Goal: Complete application form: Complete application form

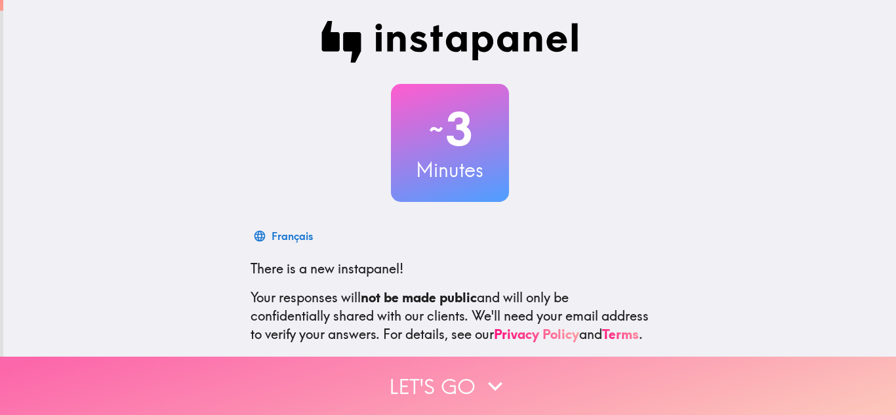
click at [382, 376] on button "Let's go" at bounding box center [448, 386] width 896 height 58
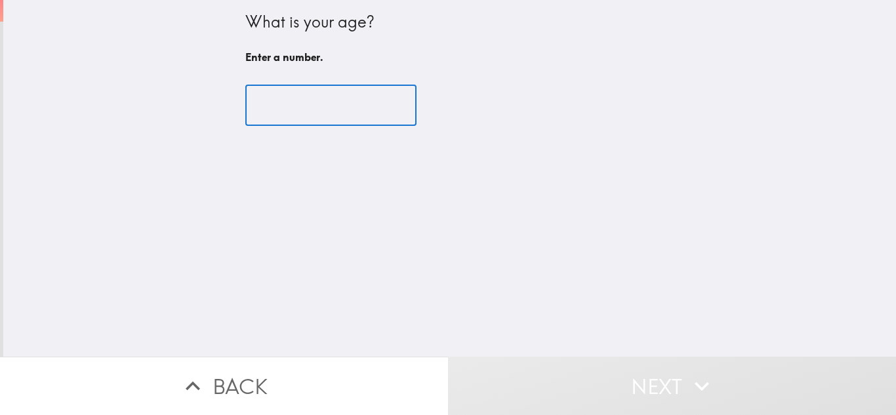
click at [313, 100] on input "number" at bounding box center [330, 105] width 171 height 41
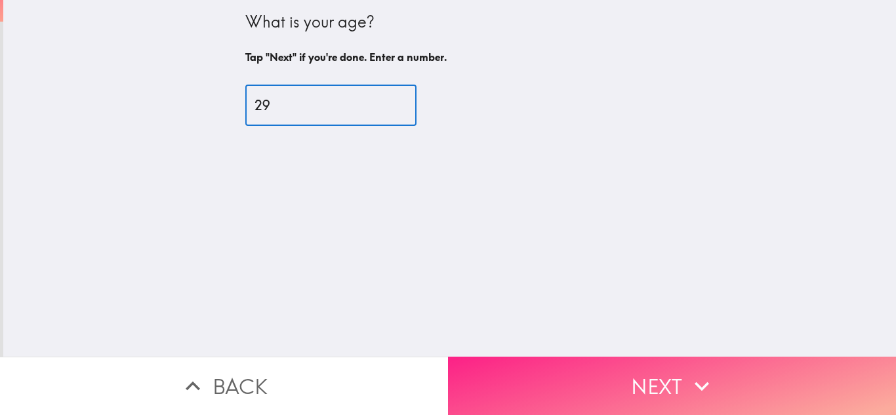
type input "29"
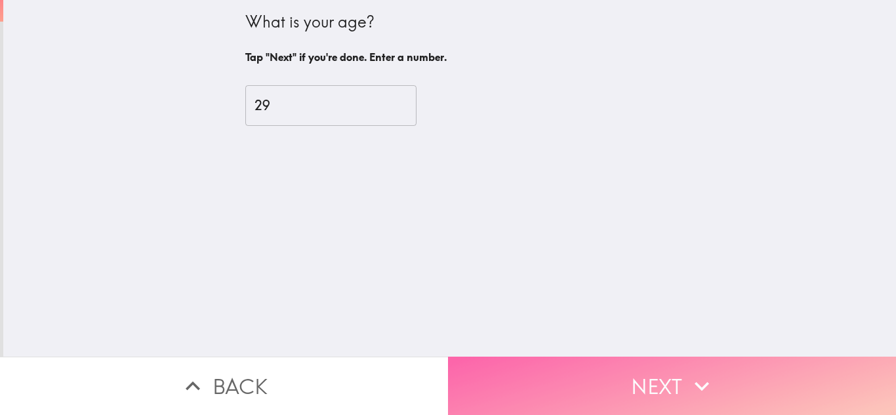
click at [542, 357] on button "Next" at bounding box center [672, 386] width 448 height 58
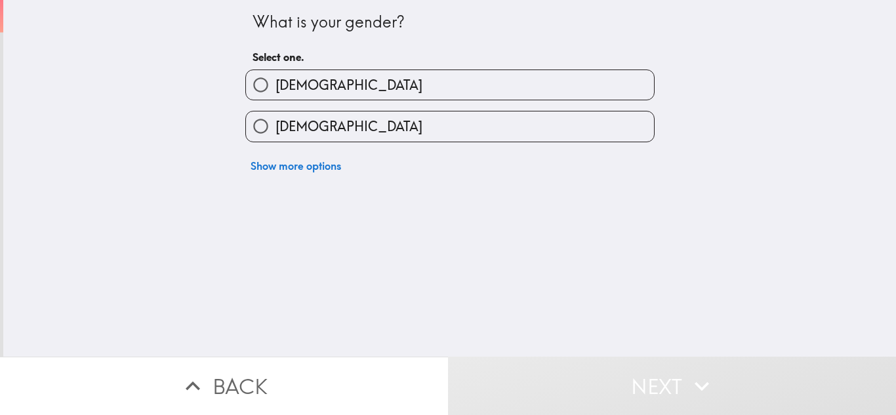
click at [586, 128] on label "[DEMOGRAPHIC_DATA]" at bounding box center [450, 127] width 408 height 30
click at [276, 128] on input "[DEMOGRAPHIC_DATA]" at bounding box center [261, 127] width 30 height 30
radio input "true"
click at [586, 128] on label "[DEMOGRAPHIC_DATA]" at bounding box center [450, 127] width 408 height 30
click at [276, 128] on input "[DEMOGRAPHIC_DATA]" at bounding box center [261, 127] width 30 height 30
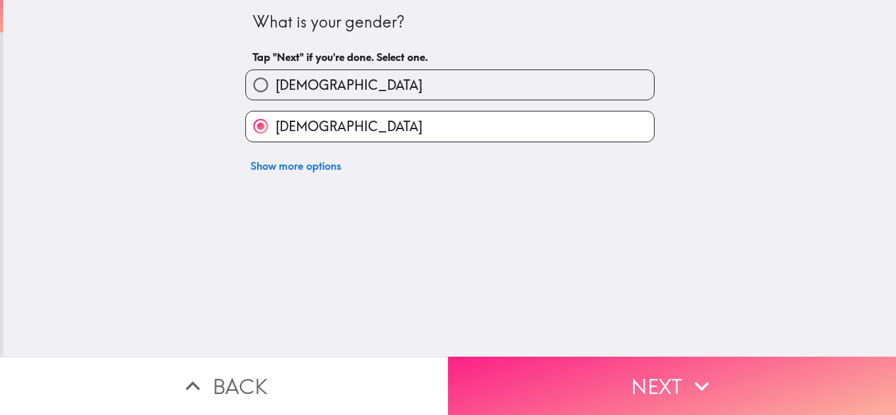
click at [639, 366] on button "Next" at bounding box center [672, 386] width 448 height 58
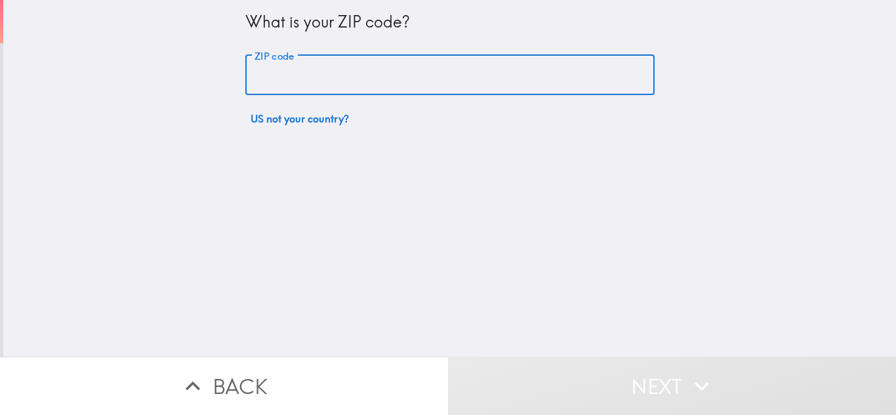
click at [551, 77] on input "ZIP code" at bounding box center [449, 75] width 409 height 41
type input "32836"
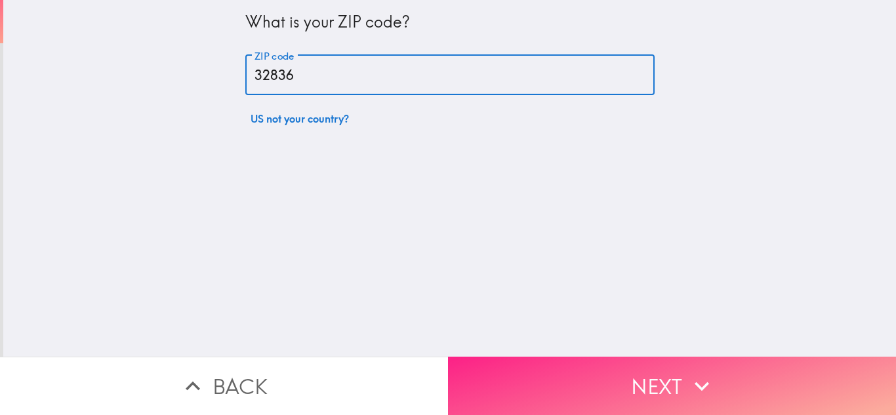
click at [634, 357] on button "Next" at bounding box center [672, 386] width 448 height 58
click at [634, 357] on div "Back Next" at bounding box center [448, 386] width 896 height 58
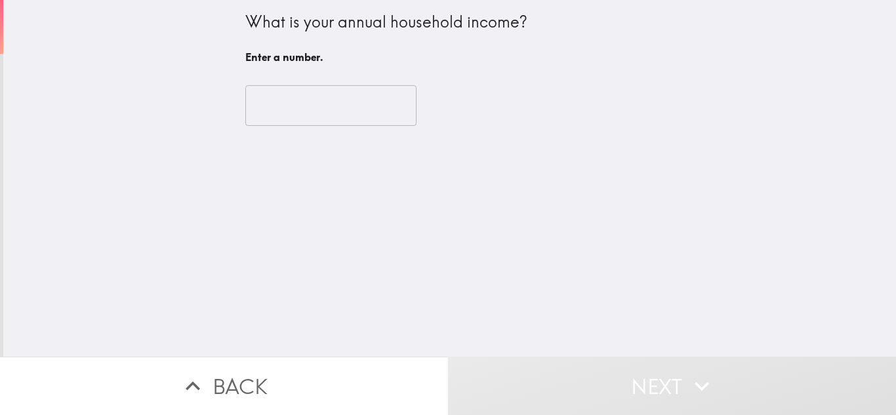
click at [326, 110] on input "number" at bounding box center [330, 105] width 171 height 41
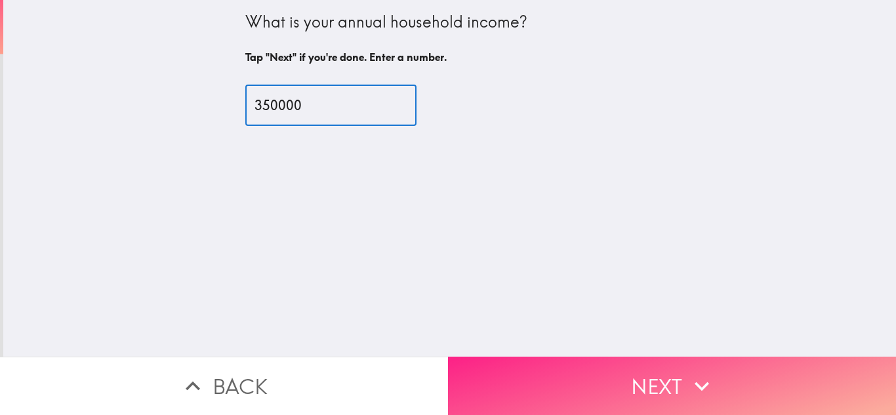
type input "350000"
click at [495, 369] on button "Next" at bounding box center [672, 386] width 448 height 58
click at [495, 369] on div "Back Next" at bounding box center [448, 386] width 896 height 58
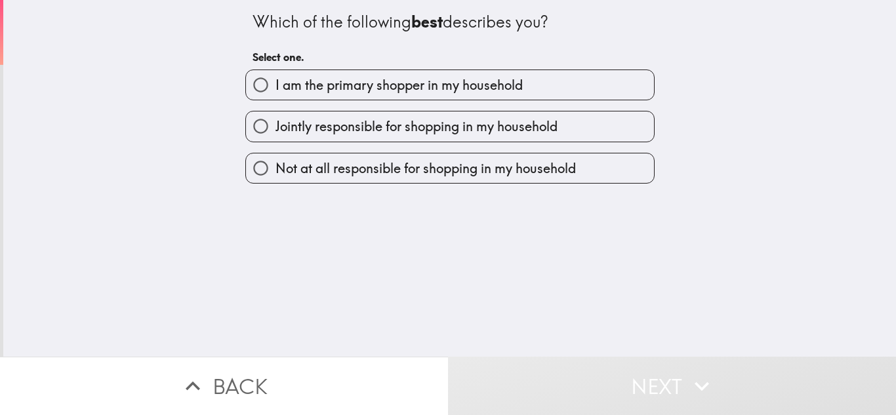
click at [502, 119] on span "Jointly responsible for shopping in my household" at bounding box center [417, 126] width 282 height 18
click at [276, 119] on input "Jointly responsible for shopping in my household" at bounding box center [261, 127] width 30 height 30
radio input "true"
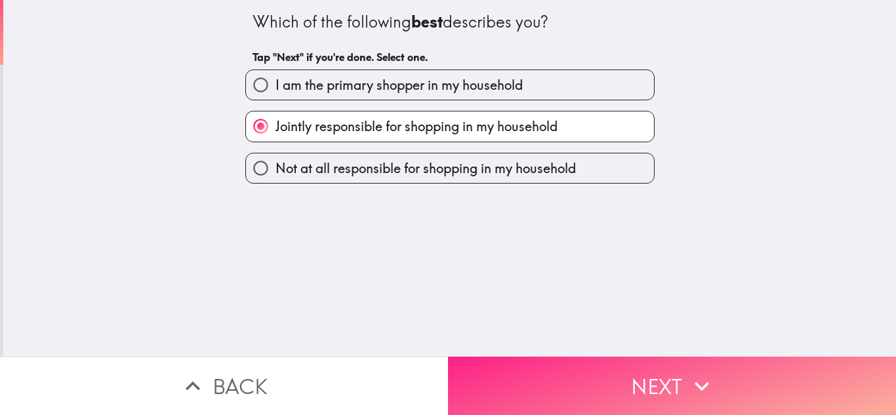
click at [501, 357] on button "Next" at bounding box center [672, 386] width 448 height 58
